Goal: Task Accomplishment & Management: Manage account settings

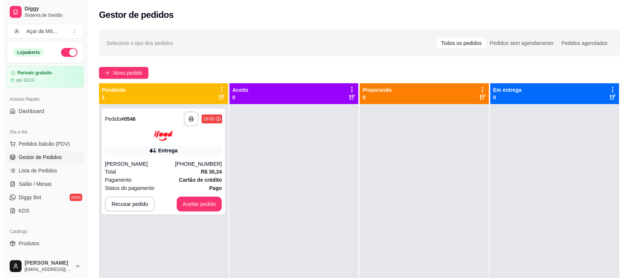
scroll to position [63, 0]
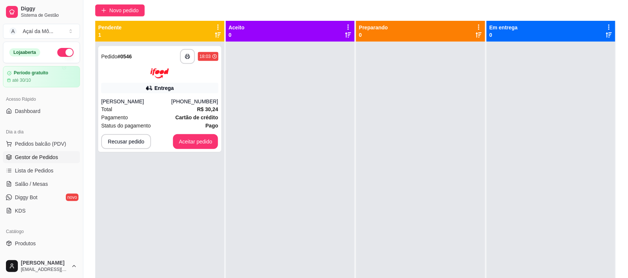
click at [168, 77] on img at bounding box center [159, 73] width 19 height 10
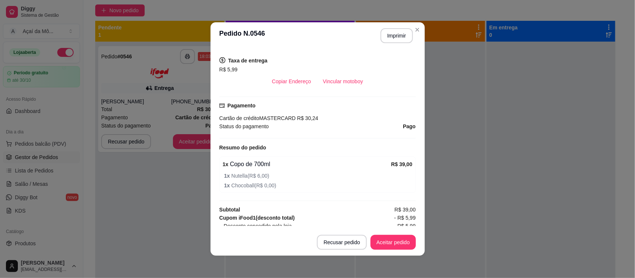
scroll to position [278, 0]
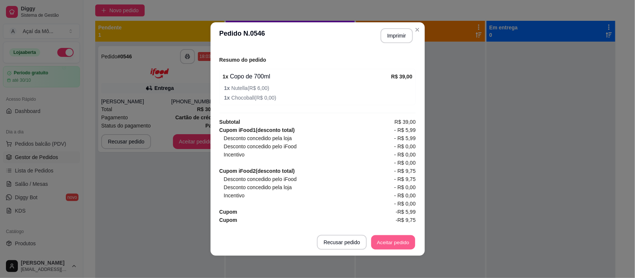
click at [397, 243] on button "Aceitar pedido" at bounding box center [393, 243] width 44 height 15
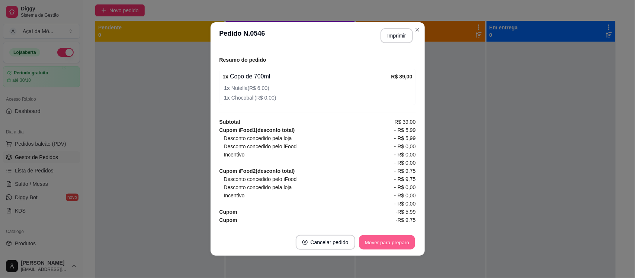
click at [384, 244] on button "Mover para preparo" at bounding box center [387, 243] width 56 height 15
click at [386, 240] on button "Mover para entrega" at bounding box center [386, 242] width 57 height 15
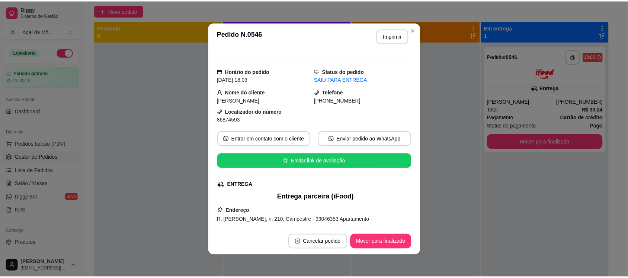
scroll to position [0, 0]
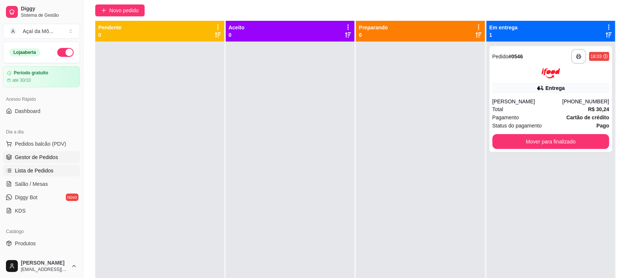
click at [32, 173] on span "Lista de Pedidos" at bounding box center [34, 170] width 39 height 7
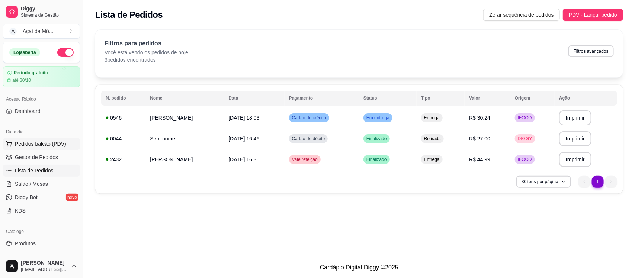
click at [43, 144] on span "Pedidos balcão (PDV)" at bounding box center [40, 143] width 51 height 7
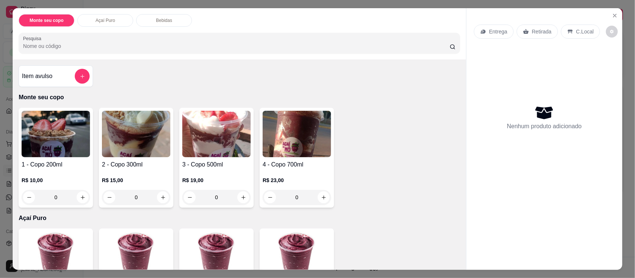
click at [49, 151] on img at bounding box center [56, 134] width 68 height 47
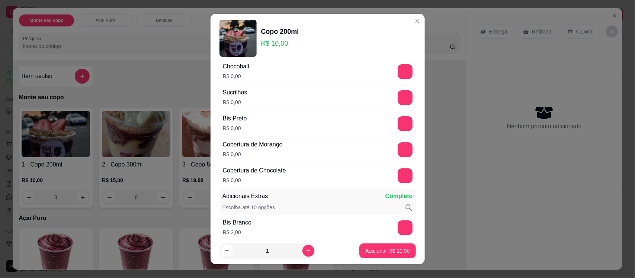
scroll to position [287, 0]
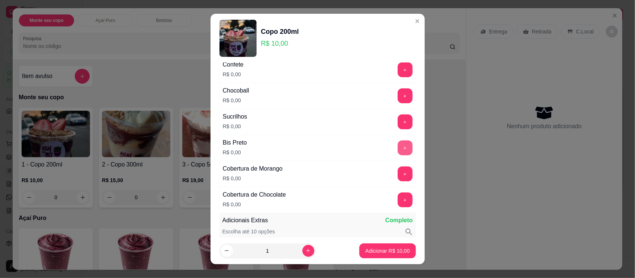
click at [398, 153] on button "+" at bounding box center [405, 148] width 15 height 15
click at [398, 72] on button "+" at bounding box center [405, 70] width 15 height 15
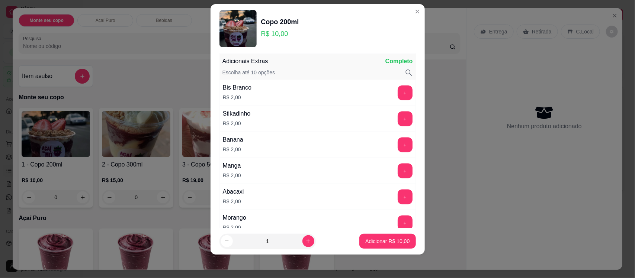
scroll to position [440, 0]
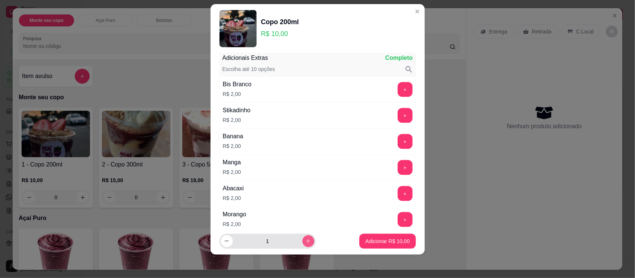
click at [303, 238] on button "increase-product-quantity" at bounding box center [309, 242] width 12 height 12
type input "3"
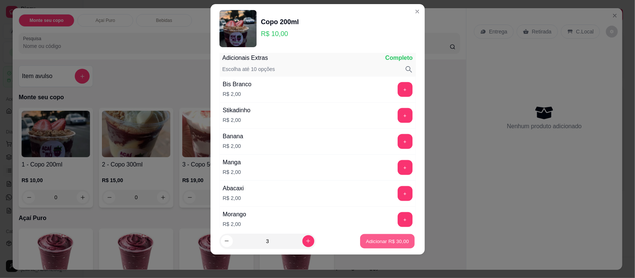
click at [366, 241] on p "Adicionar R$ 30,00" at bounding box center [387, 241] width 43 height 7
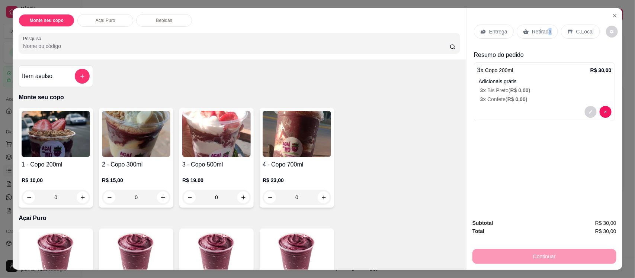
click at [545, 32] on div "Retirada" at bounding box center [537, 32] width 41 height 14
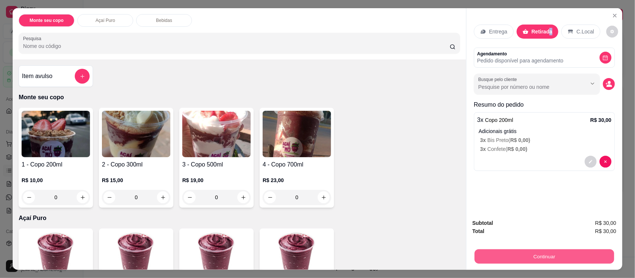
click at [527, 258] on button "Continuar" at bounding box center [545, 256] width 140 height 15
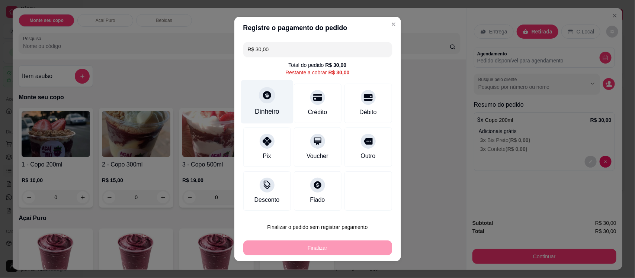
click at [262, 95] on icon at bounding box center [267, 95] width 10 height 10
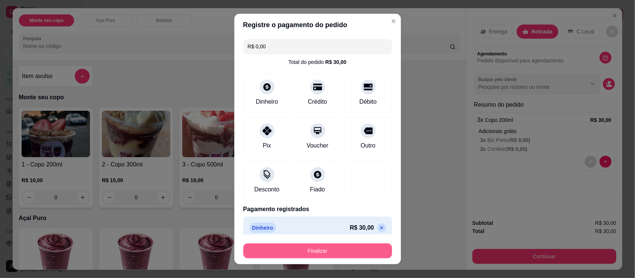
click at [355, 252] on button "Finalizar" at bounding box center [317, 251] width 149 height 15
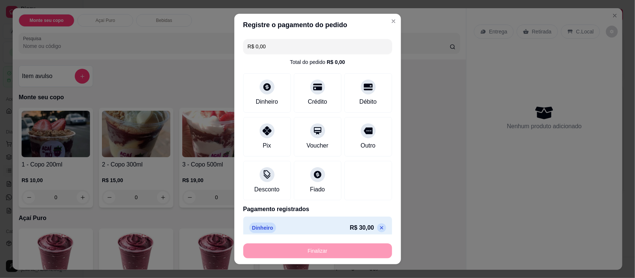
type input "-R$ 30,00"
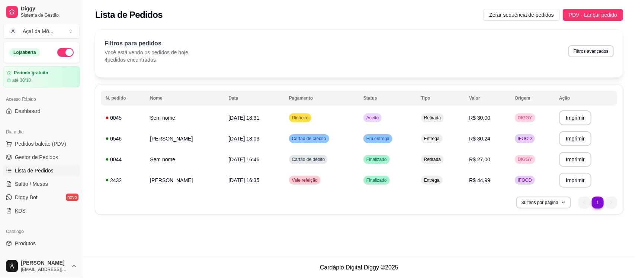
click at [35, 135] on div "Dia a dia" at bounding box center [41, 132] width 77 height 12
click at [40, 140] on span "Pedidos balcão (PDV)" at bounding box center [40, 143] width 51 height 7
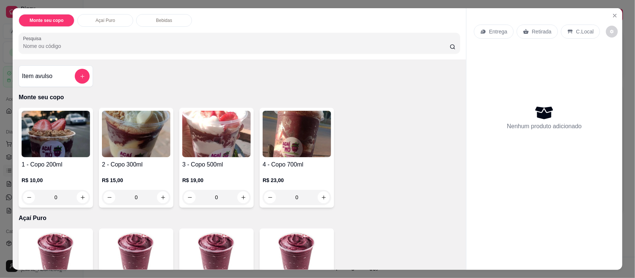
click at [208, 135] on img at bounding box center [216, 134] width 68 height 47
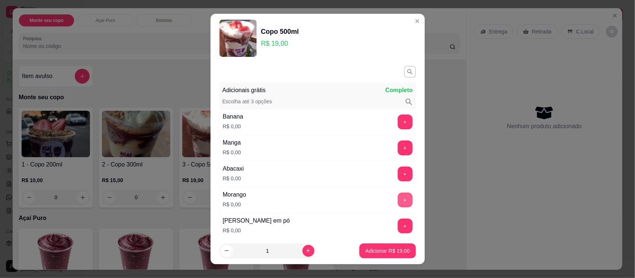
click at [398, 199] on button "+" at bounding box center [405, 200] width 15 height 15
click at [398, 231] on button "+" at bounding box center [405, 226] width 15 height 15
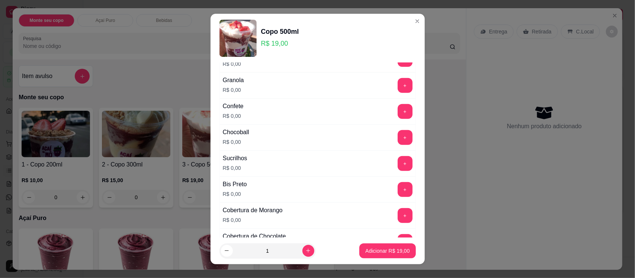
scroll to position [261, 0]
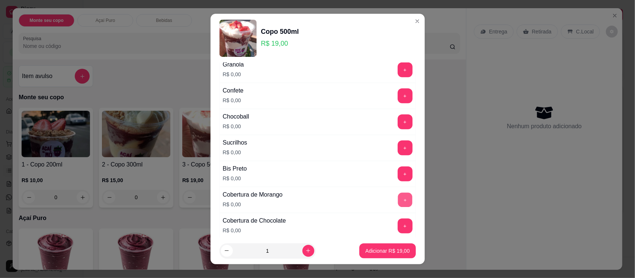
click at [398, 203] on button "+" at bounding box center [405, 200] width 15 height 15
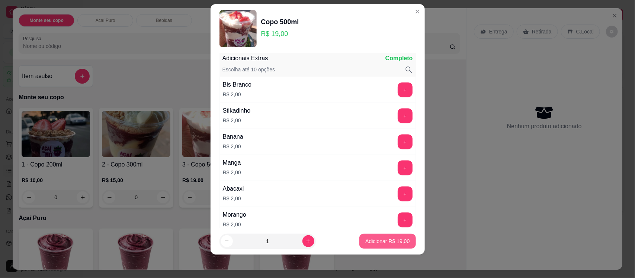
scroll to position [440, 0]
click at [391, 241] on p "Adicionar R$ 19,00" at bounding box center [387, 241] width 44 height 7
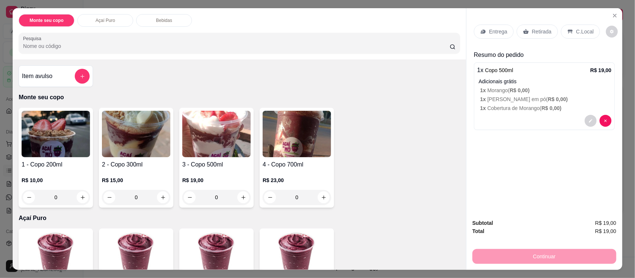
click at [584, 33] on p "C.Local" at bounding box center [584, 31] width 17 height 7
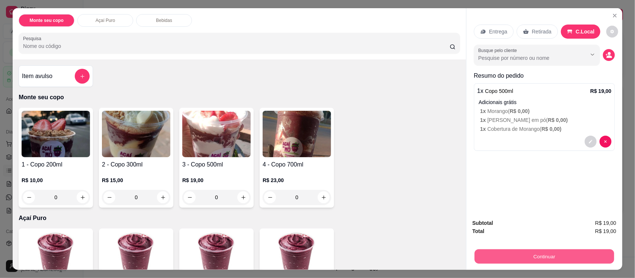
click at [528, 256] on button "Continuar" at bounding box center [545, 256] width 140 height 15
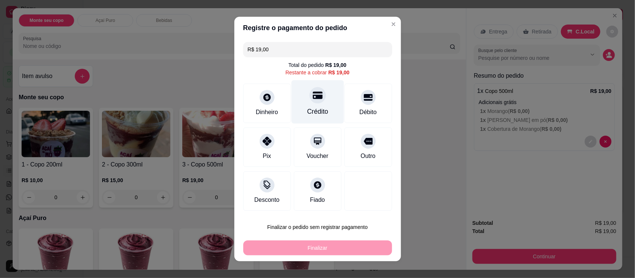
click at [318, 109] on div "Crédito" at bounding box center [317, 112] width 21 height 10
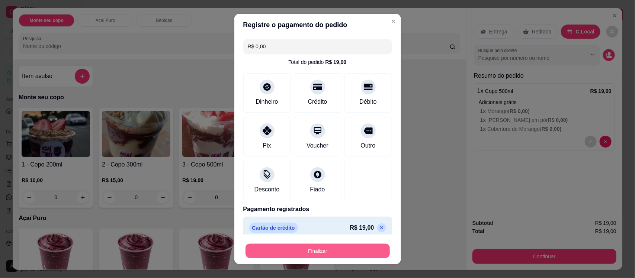
click at [358, 248] on button "Finalizar" at bounding box center [318, 251] width 144 height 15
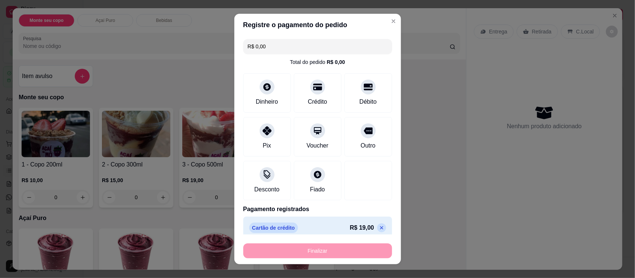
type input "-R$ 19,00"
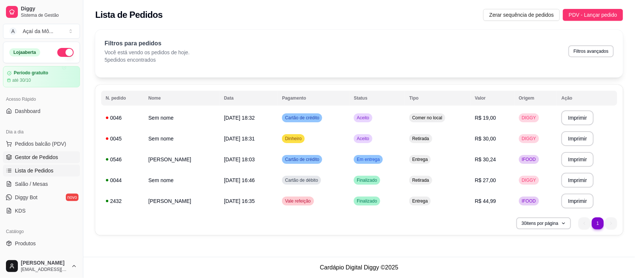
click at [53, 155] on span "Gestor de Pedidos" at bounding box center [36, 157] width 43 height 7
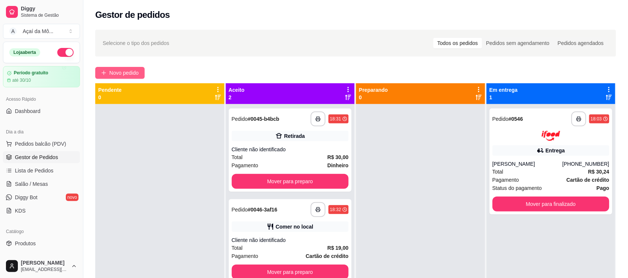
click at [99, 77] on button "Novo pedido" at bounding box center [119, 73] width 49 height 12
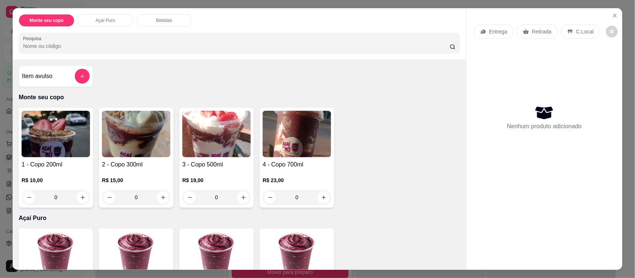
click at [66, 151] on img at bounding box center [56, 134] width 68 height 47
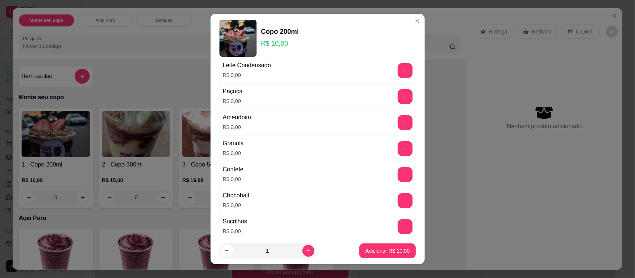
scroll to position [186, 0]
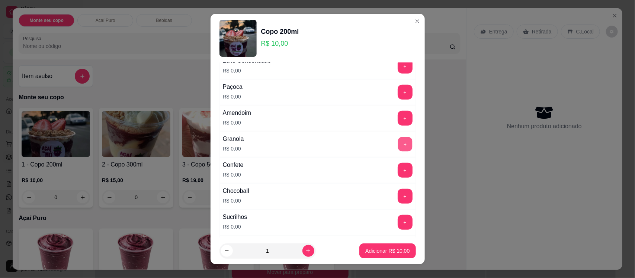
click at [398, 142] on button "+" at bounding box center [405, 144] width 15 height 15
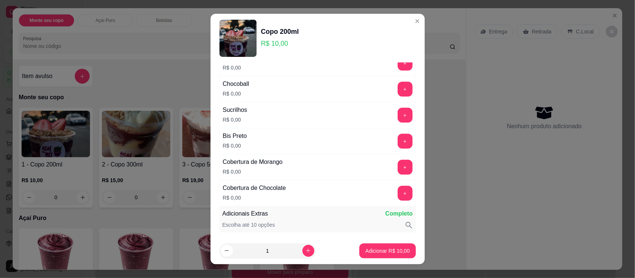
scroll to position [317, 0]
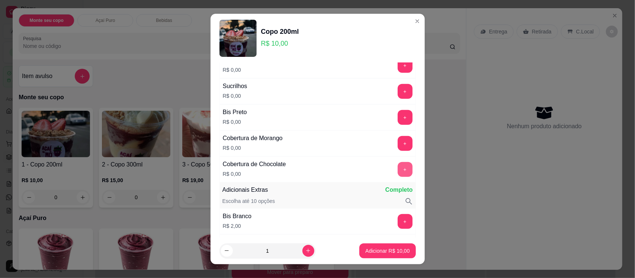
click at [398, 172] on button "+" at bounding box center [405, 169] width 15 height 15
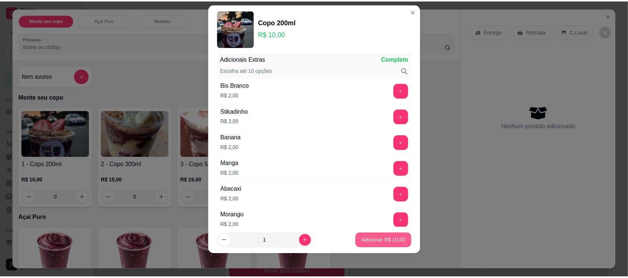
scroll to position [440, 0]
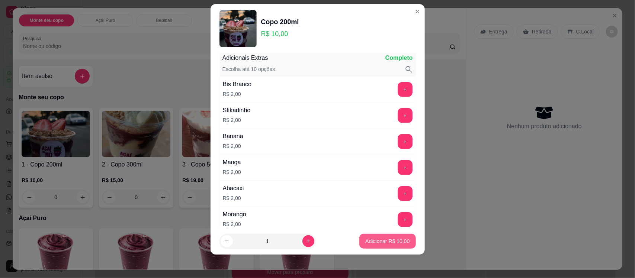
click at [389, 242] on p "Adicionar R$ 10,00" at bounding box center [387, 241] width 44 height 7
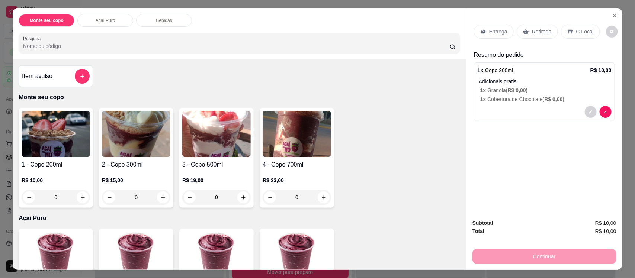
click at [586, 32] on p "C.Local" at bounding box center [584, 31] width 17 height 7
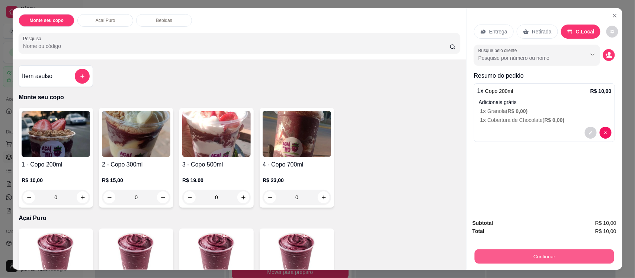
click at [536, 256] on button "Continuar" at bounding box center [545, 256] width 140 height 15
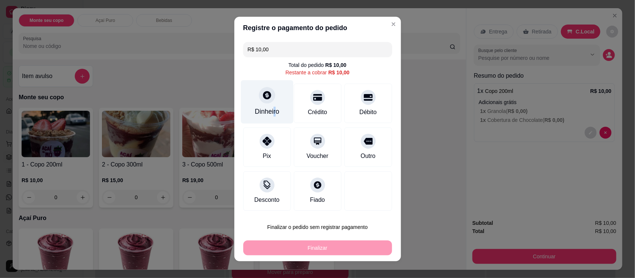
click at [269, 108] on div "Dinheiro" at bounding box center [267, 112] width 25 height 10
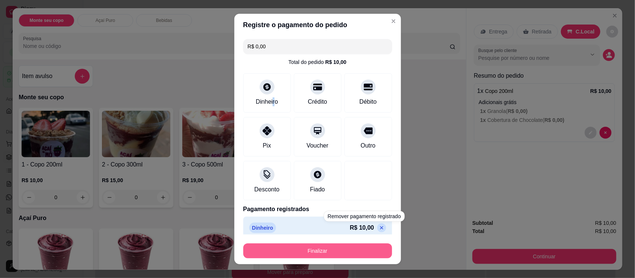
click at [360, 252] on button "Finalizar" at bounding box center [317, 251] width 149 height 15
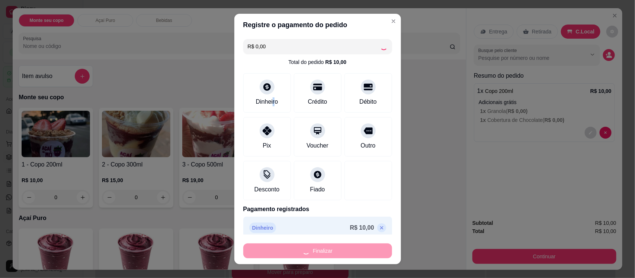
type input "-R$ 10,00"
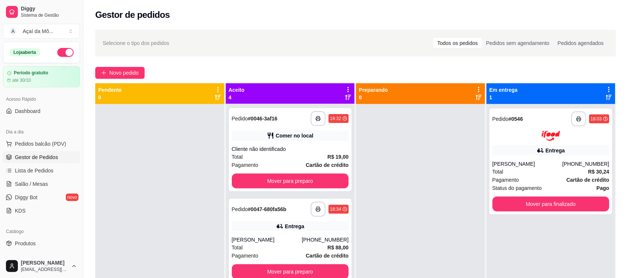
scroll to position [92, 0]
click at [299, 178] on button "Mover para preparo" at bounding box center [290, 180] width 117 height 15
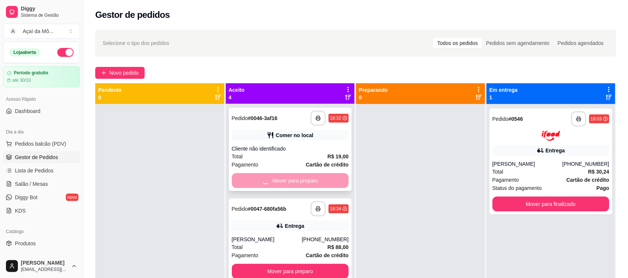
scroll to position [1, 0]
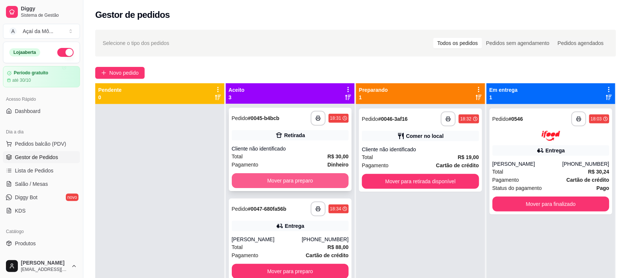
click at [304, 179] on button "Mover para preparo" at bounding box center [290, 180] width 117 height 15
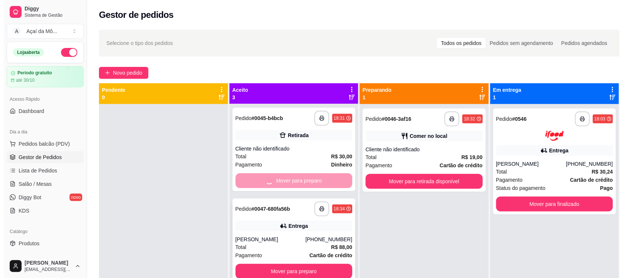
scroll to position [0, 0]
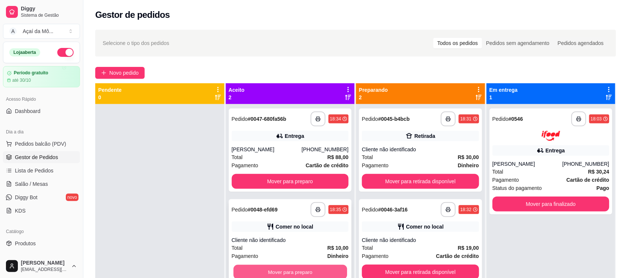
click at [309, 269] on button "Mover para preparo" at bounding box center [290, 272] width 114 height 15
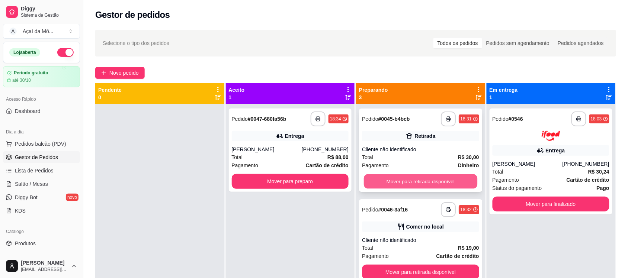
click at [436, 182] on button "Mover para retirada disponível" at bounding box center [421, 182] width 114 height 15
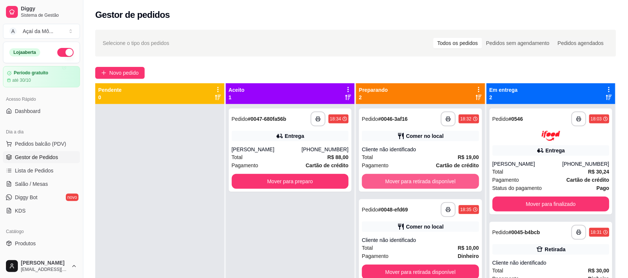
click at [436, 182] on button "Mover para retirada disponível" at bounding box center [420, 181] width 117 height 15
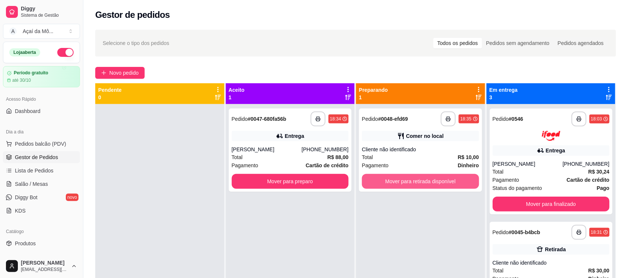
click at [436, 182] on button "Mover para retirada disponível" at bounding box center [420, 181] width 117 height 15
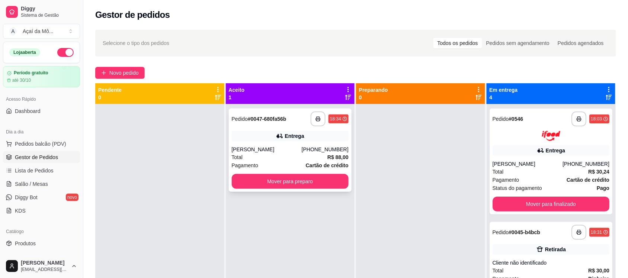
click at [270, 153] on div "Eduardo Carlet Azambuja" at bounding box center [267, 149] width 70 height 7
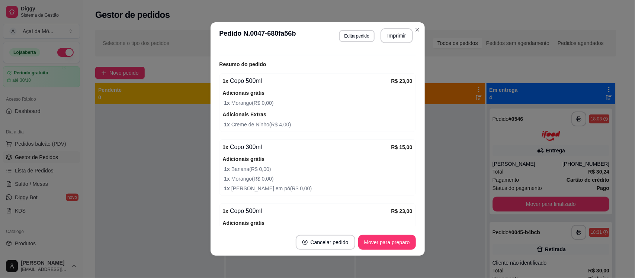
scroll to position [377, 0]
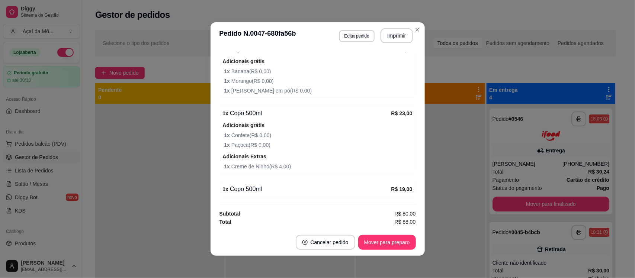
click at [374, 188] on div "1 x Copo 500ml" at bounding box center [307, 189] width 169 height 9
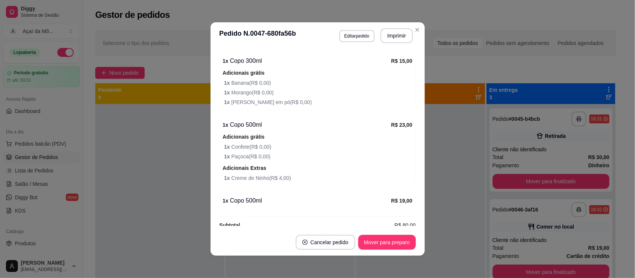
scroll to position [309, 0]
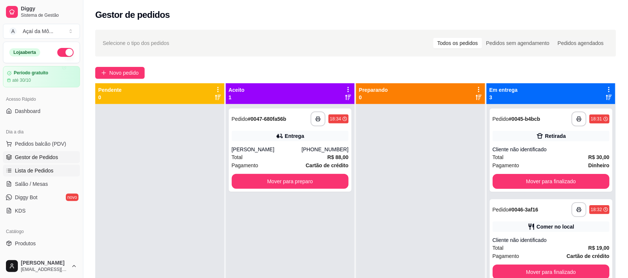
click at [46, 170] on span "Lista de Pedidos" at bounding box center [34, 170] width 39 height 7
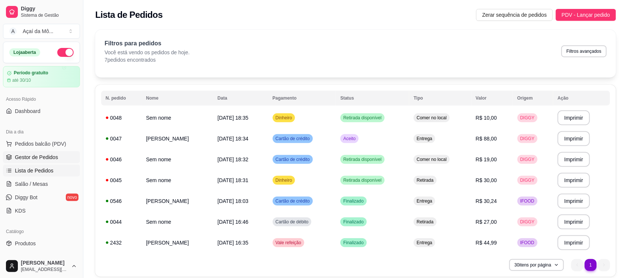
click at [42, 157] on span "Gestor de Pedidos" at bounding box center [36, 157] width 43 height 7
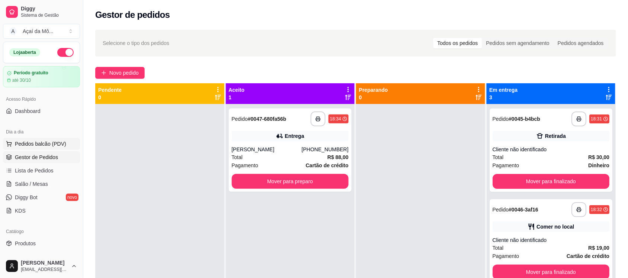
click at [43, 144] on span "Pedidos balcão (PDV)" at bounding box center [40, 143] width 51 height 7
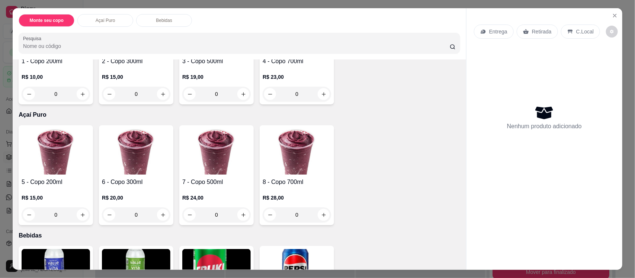
scroll to position [98, 0]
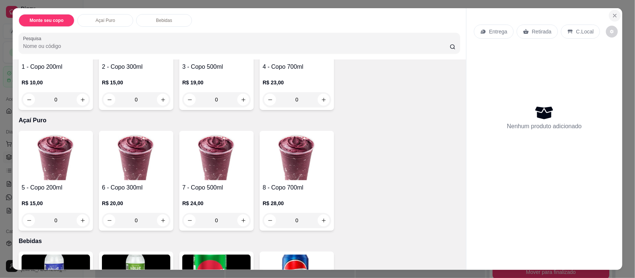
click at [612, 16] on icon "Close" at bounding box center [615, 16] width 6 height 6
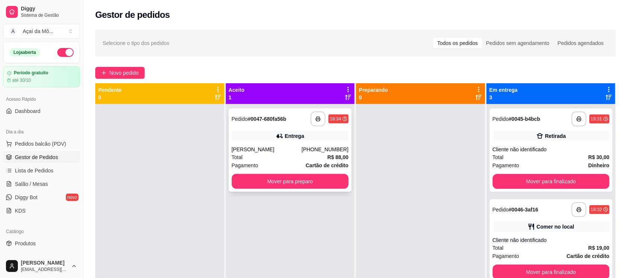
click at [280, 155] on div "Total R$ 88,00" at bounding box center [290, 157] width 117 height 8
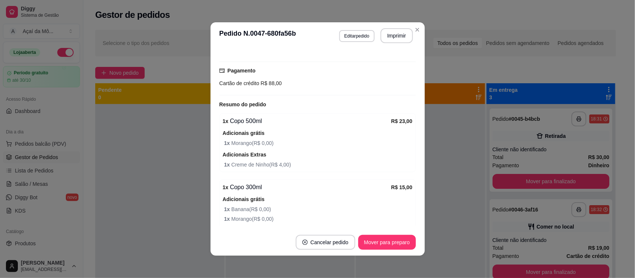
scroll to position [244, 0]
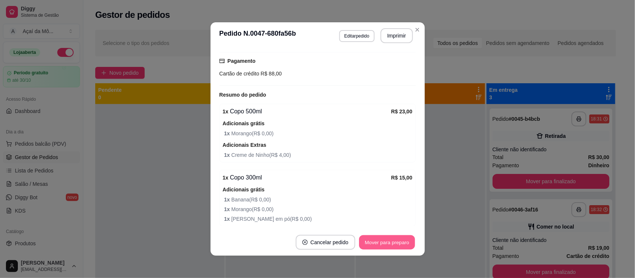
click at [390, 240] on button "Mover para preparo" at bounding box center [387, 243] width 56 height 15
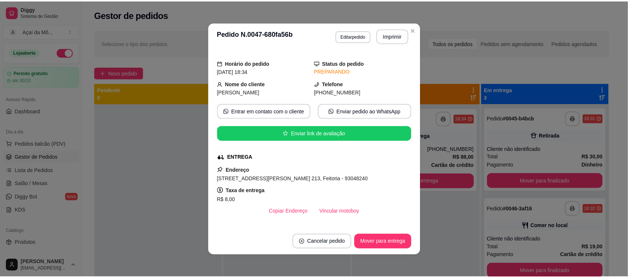
scroll to position [0, 0]
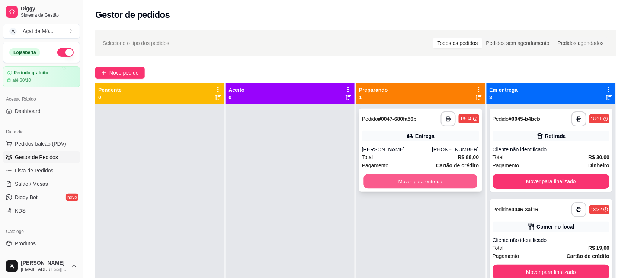
click at [449, 182] on button "Mover para entrega" at bounding box center [421, 182] width 114 height 15
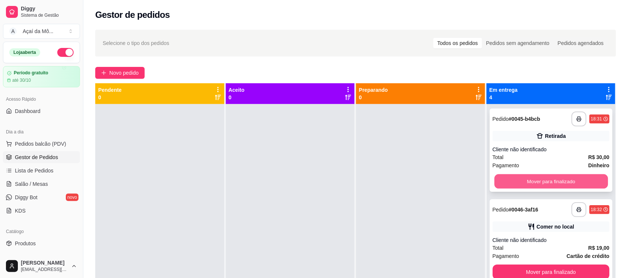
click at [534, 183] on button "Mover para finalizado" at bounding box center [551, 182] width 114 height 15
click at [534, 183] on button "Mover para finalizado" at bounding box center [551, 181] width 117 height 15
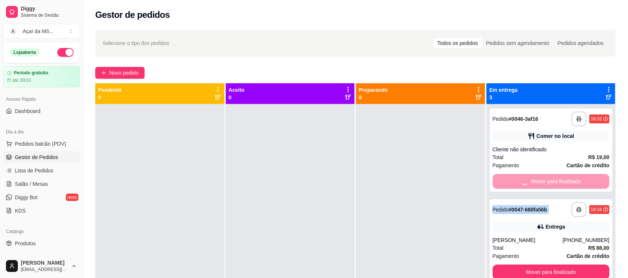
click at [534, 183] on div "Mover para finalizado" at bounding box center [551, 181] width 117 height 15
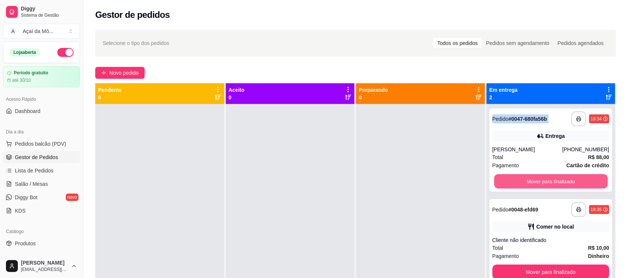
click at [534, 183] on button "Mover para finalizado" at bounding box center [551, 182] width 114 height 15
click at [534, 265] on button "Mover para finalizado" at bounding box center [551, 272] width 117 height 15
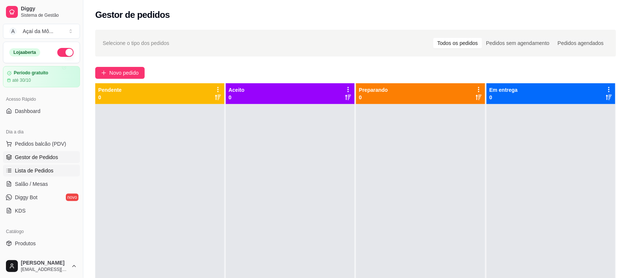
click at [28, 166] on link "Lista de Pedidos" at bounding box center [41, 171] width 77 height 12
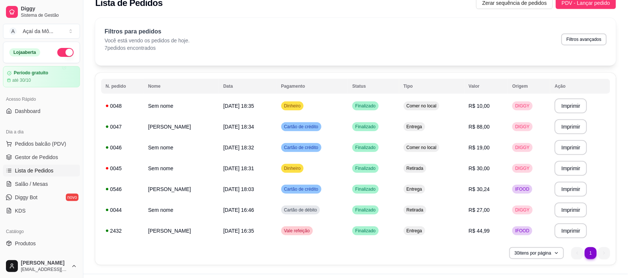
scroll to position [15, 0]
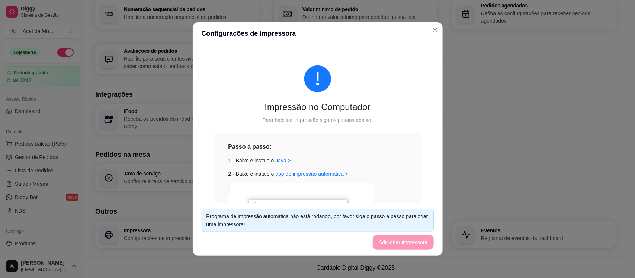
scroll to position [143, 0]
